Goal: Information Seeking & Learning: Learn about a topic

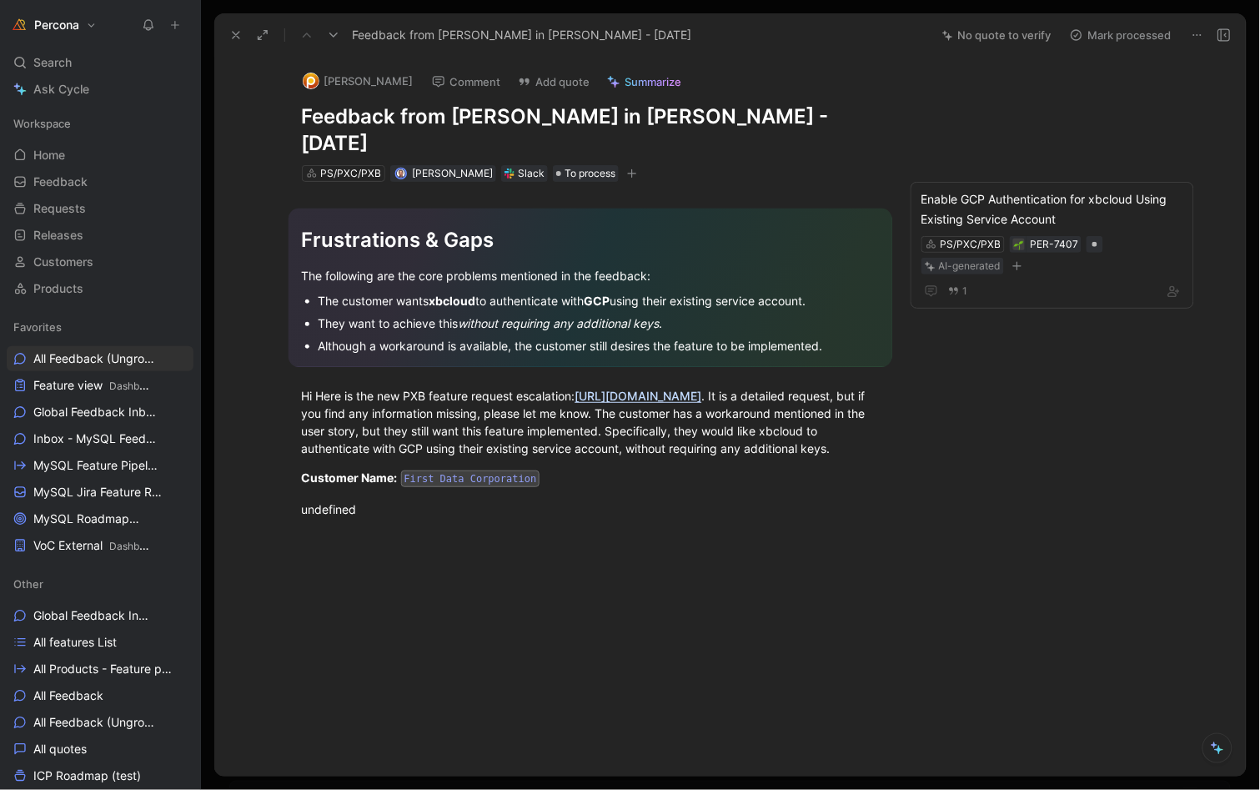
click at [229, 28] on icon at bounding box center [235, 34] width 13 height 13
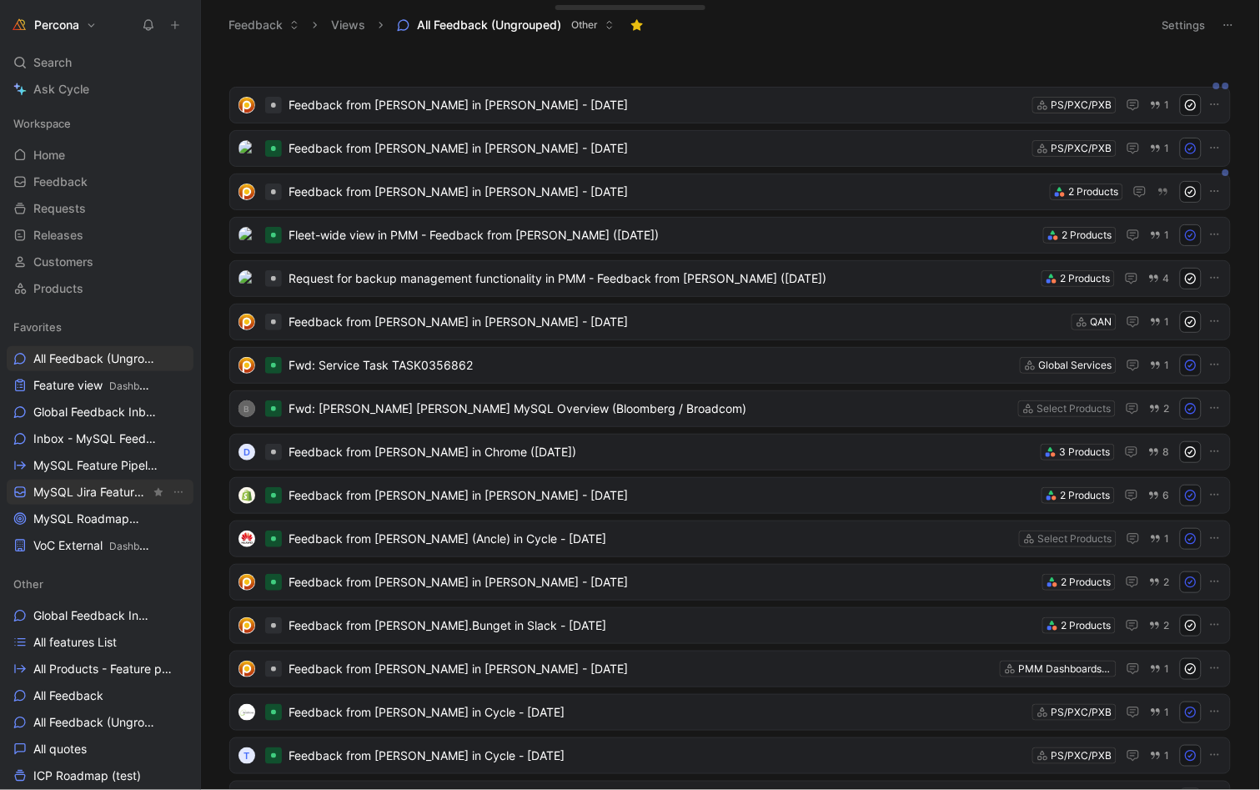
click at [92, 494] on span "MySQL Jira Feature Requests MySQL" at bounding box center [91, 493] width 117 height 18
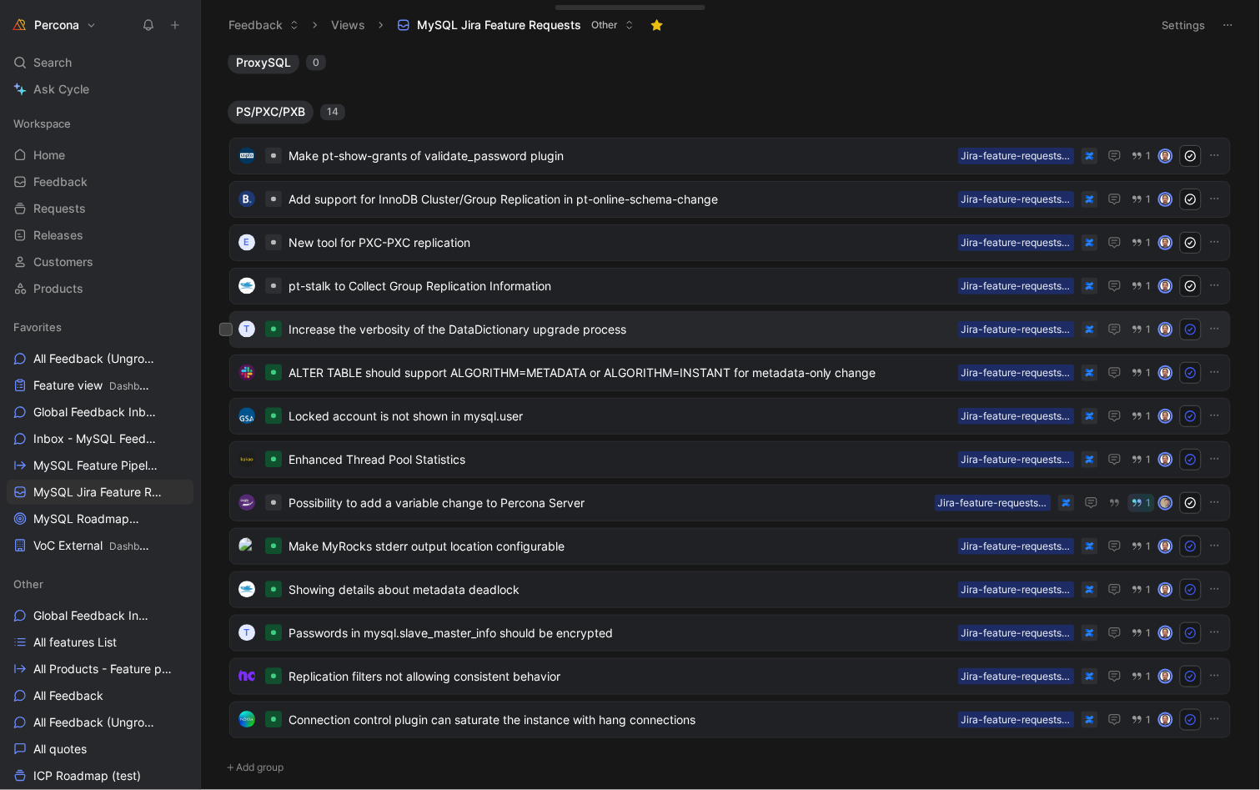
scroll to position [720, 0]
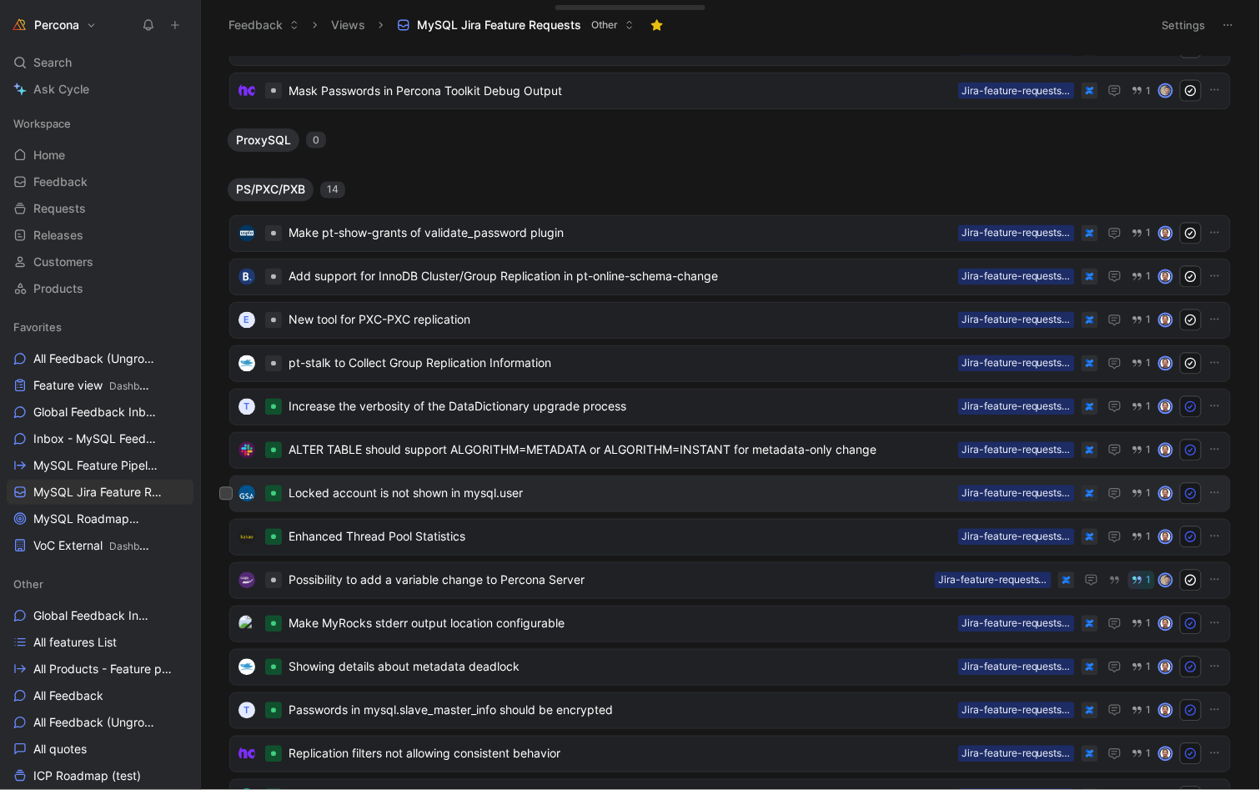
click at [349, 489] on span "Locked account is not shown in mysql.user" at bounding box center [620, 494] width 663 height 20
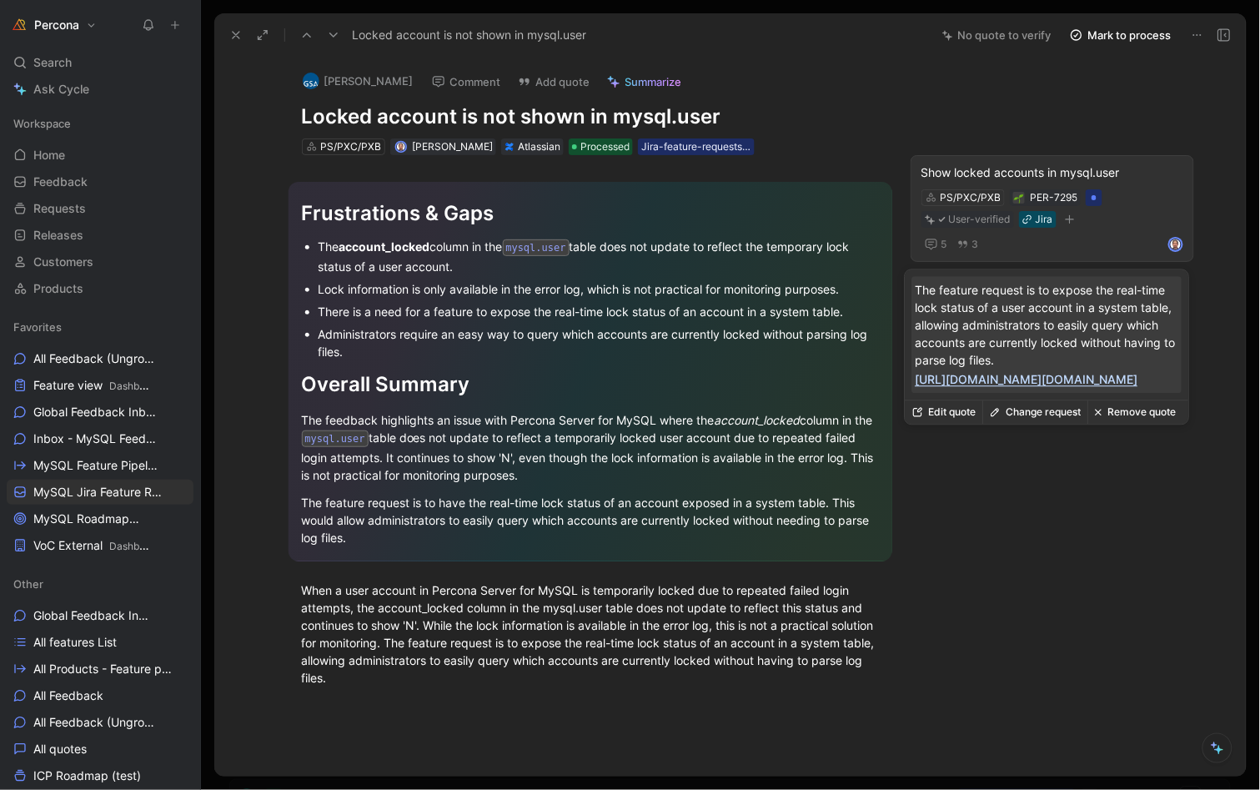
click at [996, 165] on div "Show locked accounts in mysql.user" at bounding box center [1052, 173] width 262 height 20
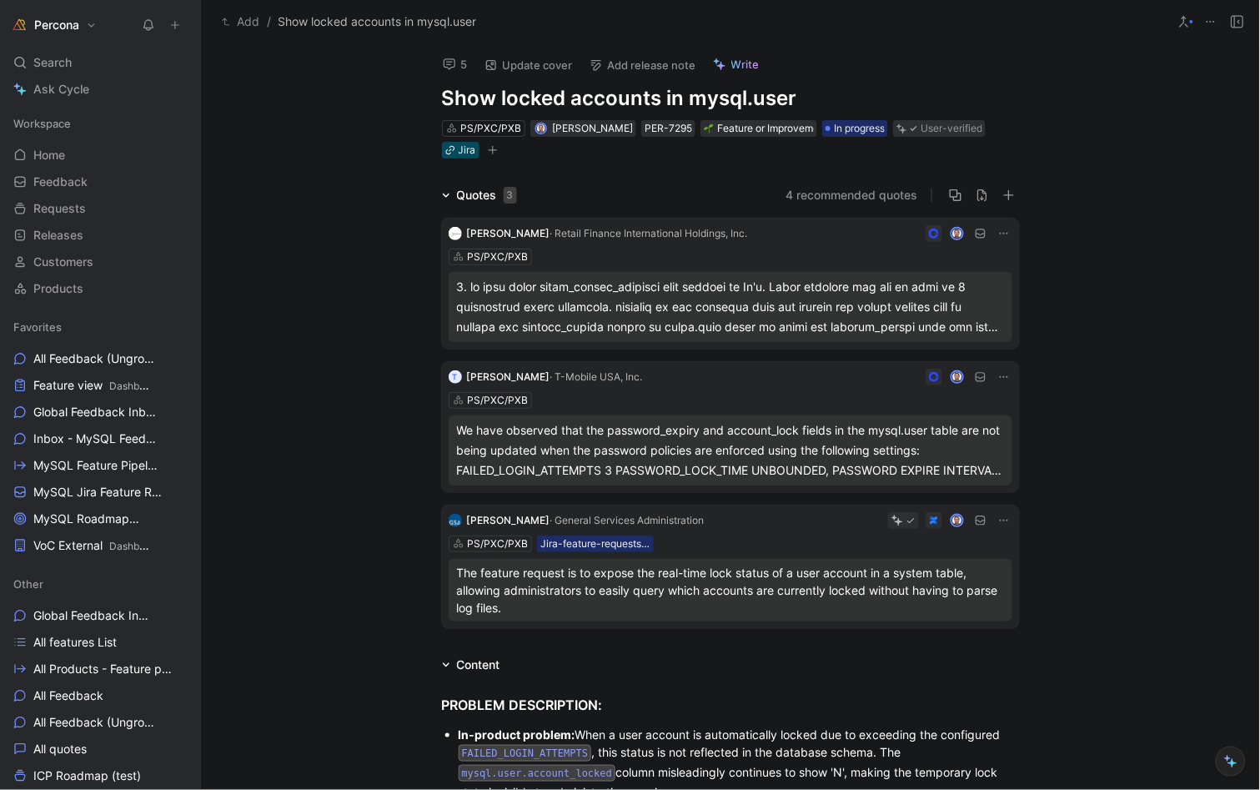
scroll to position [203, 0]
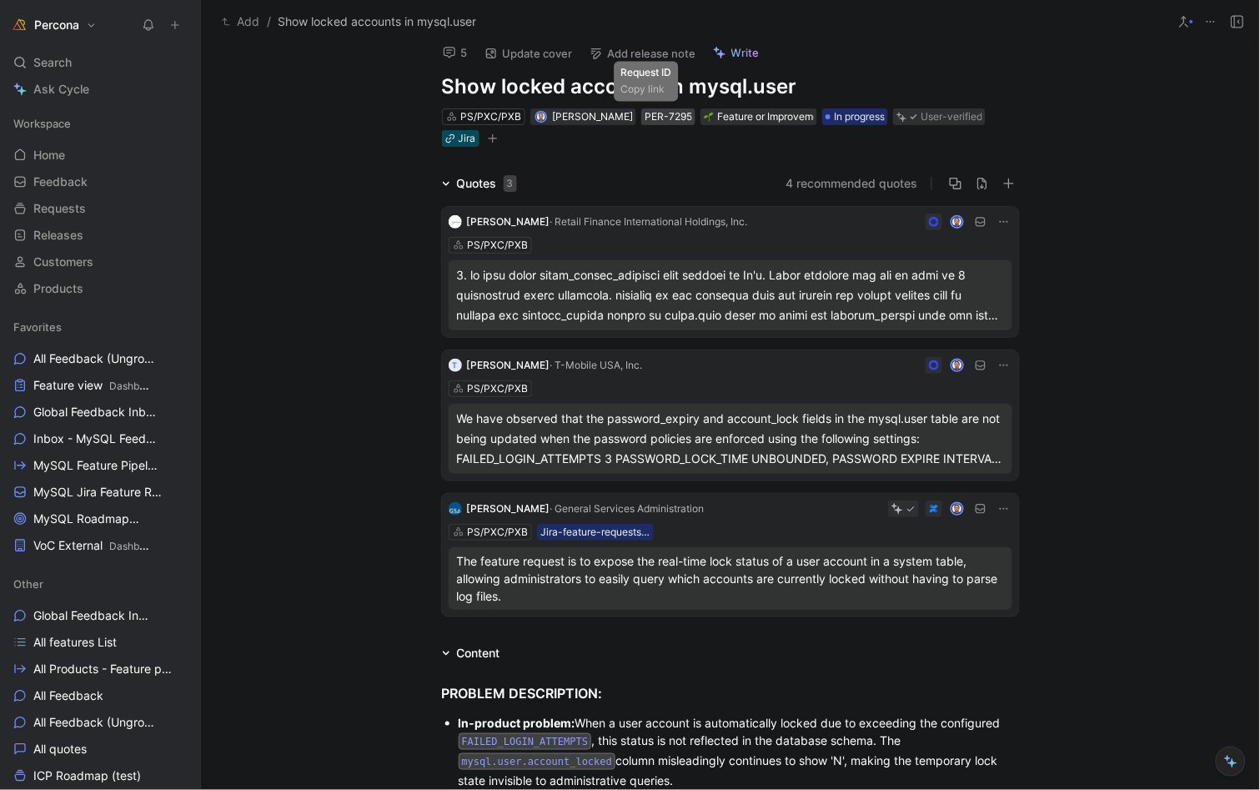
click at [650, 112] on div "PER-7295" at bounding box center [669, 116] width 48 height 17
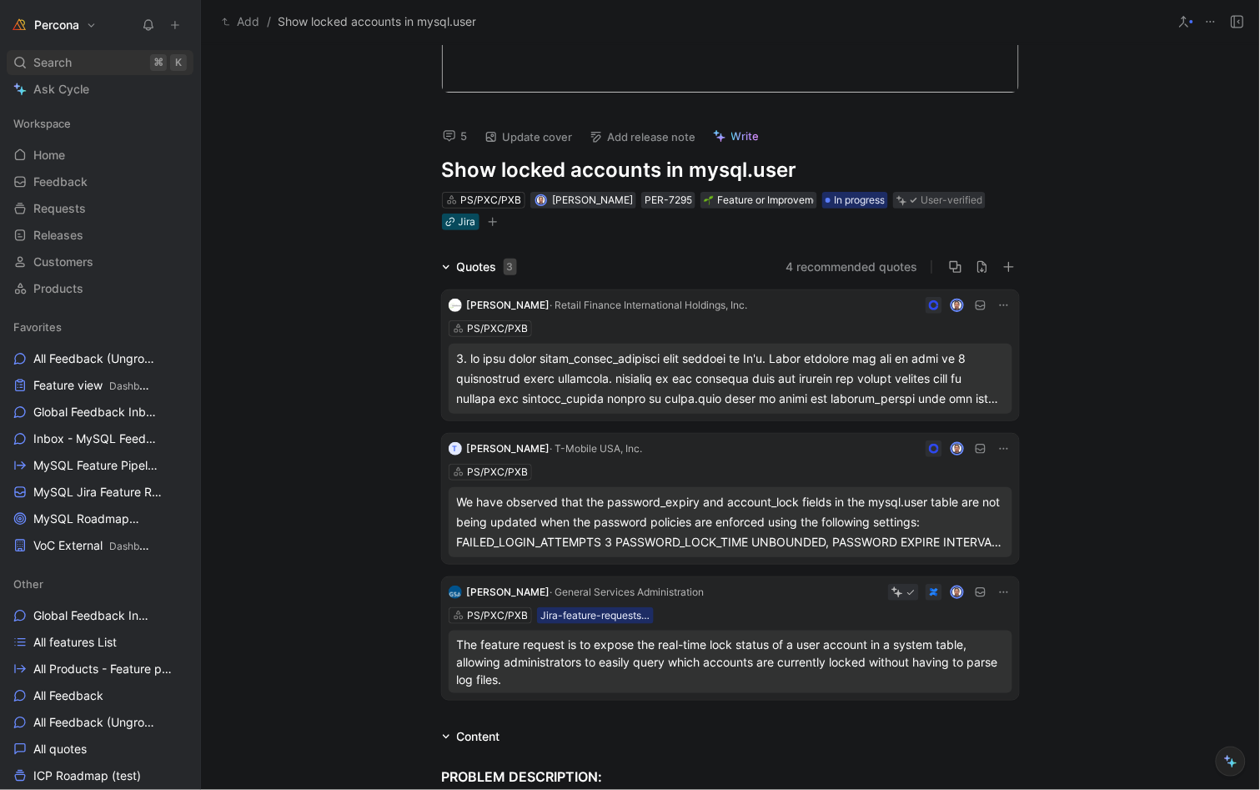
scroll to position [121, 0]
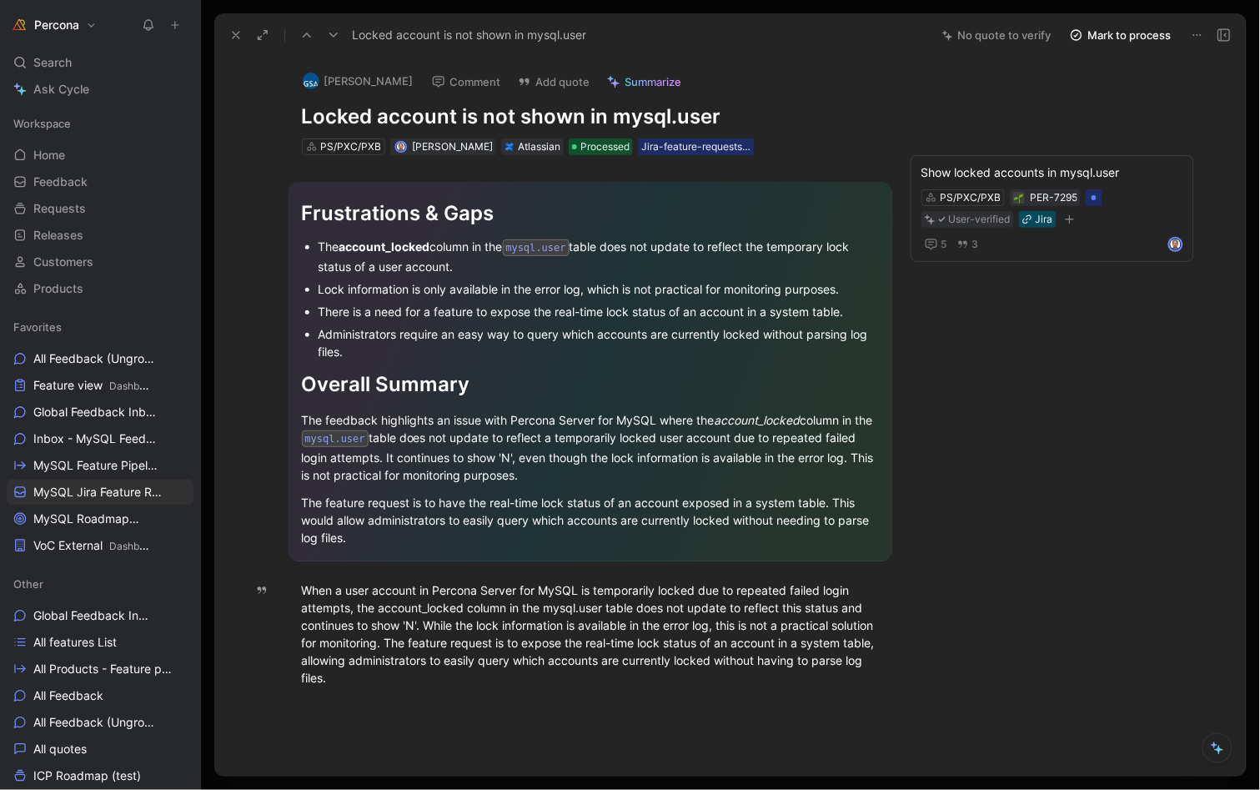
click at [234, 36] on use at bounding box center [236, 35] width 7 height 7
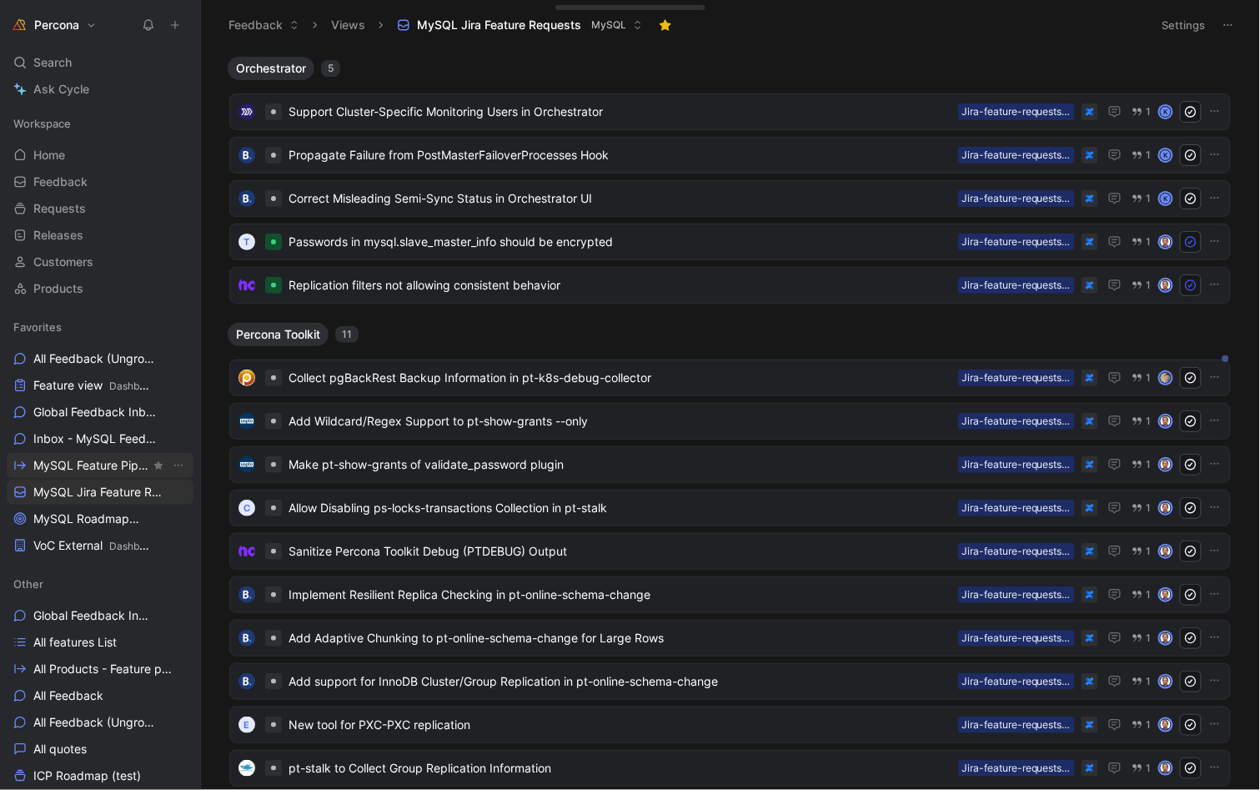
click at [78, 462] on span "MySQL Feature Pipeline MySQL" at bounding box center [91, 466] width 117 height 18
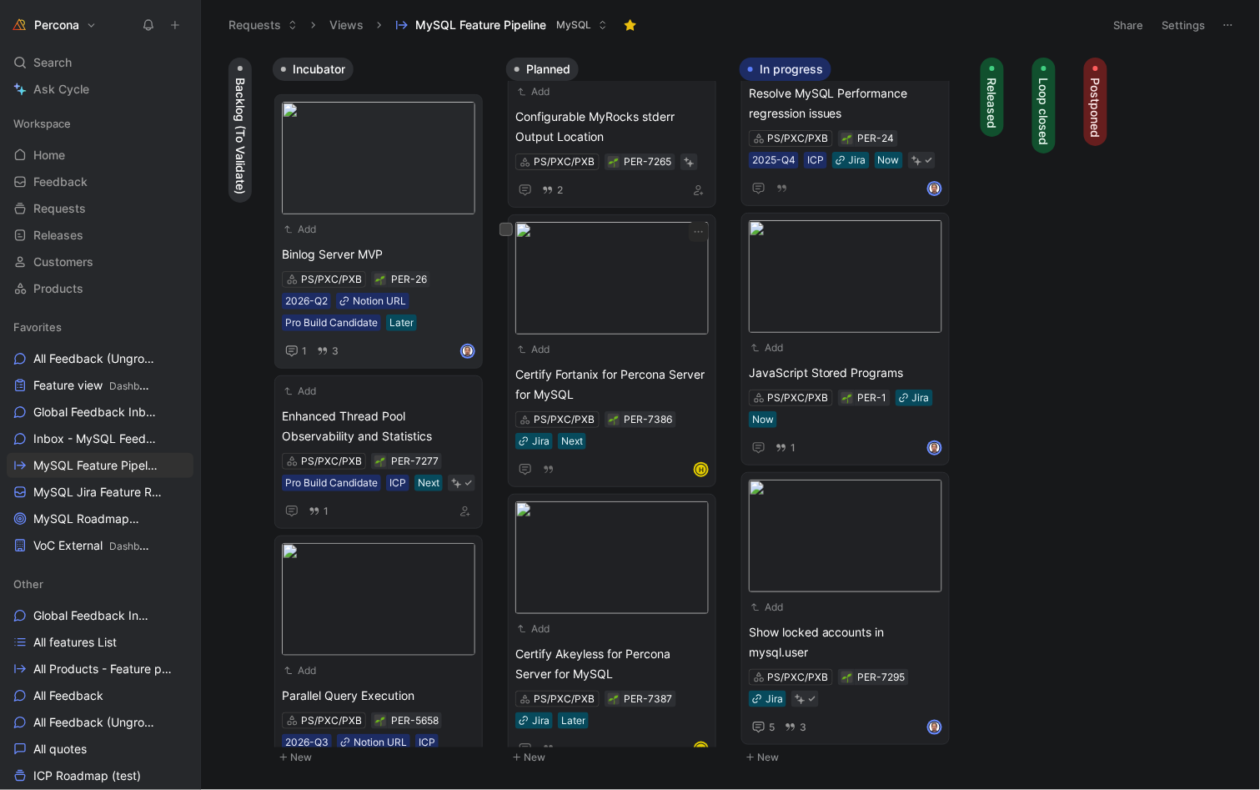
scroll to position [1411, 0]
